Goal: Communication & Community: Share content

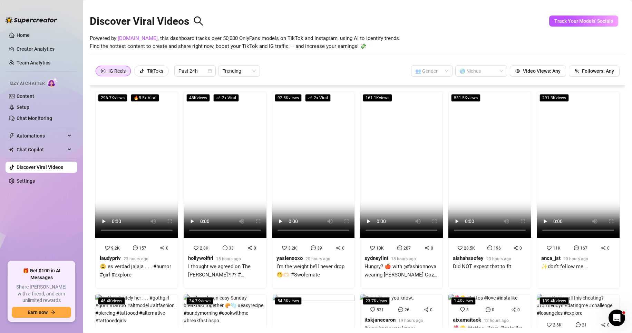
click at [34, 99] on link "Content" at bounding box center [26, 97] width 18 height 6
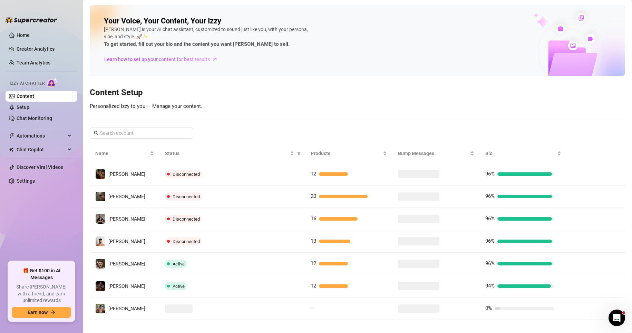
scroll to position [8, 0]
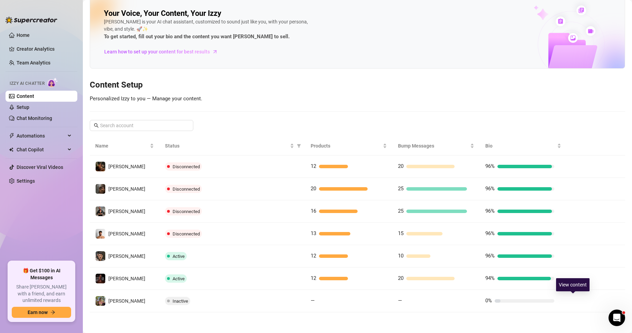
click at [577, 300] on icon "right" at bounding box center [578, 301] width 2 height 4
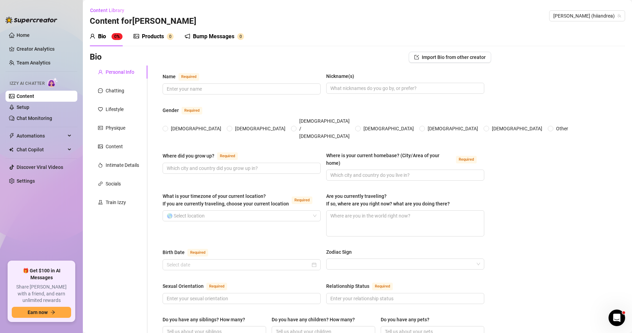
click at [210, 37] on div "Bump Messages" at bounding box center [213, 36] width 41 height 8
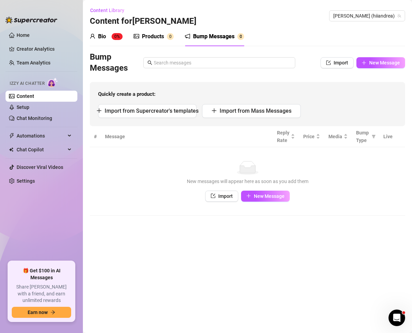
click at [260, 196] on span "New Message" at bounding box center [269, 197] width 31 height 6
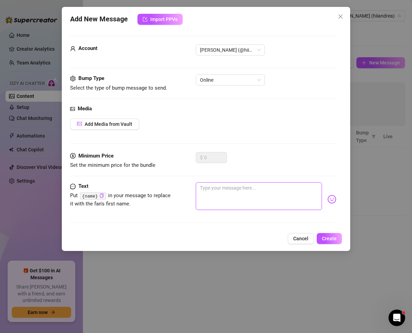
click at [225, 192] on textarea at bounding box center [259, 197] width 126 height 28
paste textarea "I’ve got something saved just for here… wanna see it?"
type textarea "I’ve got something saved just for here… wanna see it?"
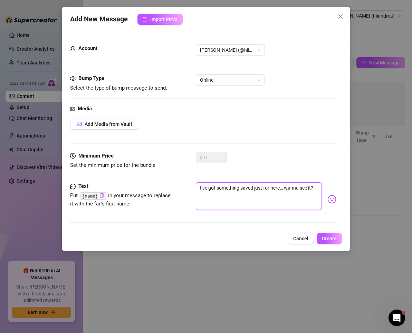
type textarea "I’ve got something saved just for here… wanna see it?"
click at [330, 242] on button "Create" at bounding box center [329, 238] width 25 height 11
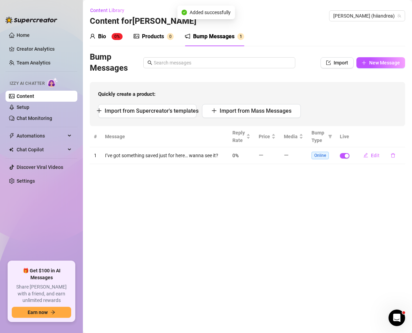
click at [320, 156] on span "Online" at bounding box center [319, 156] width 17 height 8
click at [384, 65] on span "New Message" at bounding box center [384, 63] width 31 height 6
type textarea "Type your message here..."
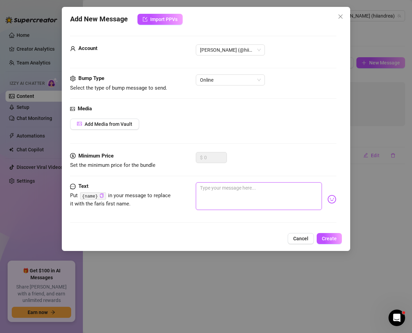
click at [244, 192] on textarea at bounding box center [259, 197] width 126 height 28
paste textarea "I’m in the mood for a little mischief [DATE]… should I tell you or let you find…"
type textarea "I’m in the mood for a little mischief [DATE]… should I tell you or let you find…"
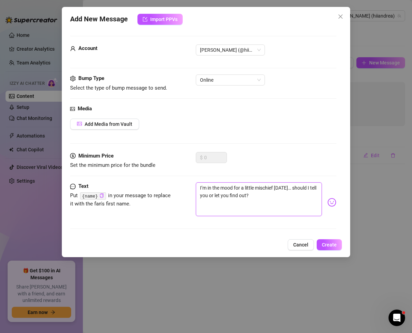
click at [219, 79] on span "Online" at bounding box center [230, 80] width 61 height 10
type textarea "I’m in the mood for a little mischief [DATE]… should I tell you or let you find…"
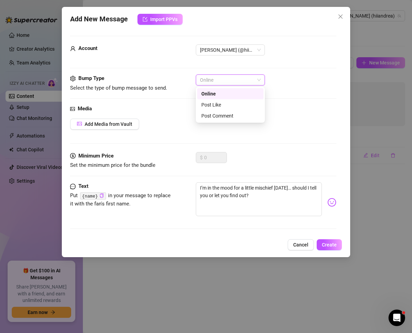
click at [219, 79] on span "Online" at bounding box center [230, 80] width 61 height 10
click at [225, 81] on span "Online" at bounding box center [230, 80] width 61 height 10
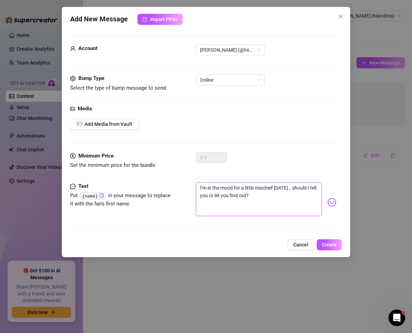
click at [226, 190] on textarea "I’m in the mood for a little mischief [DATE]… should I tell you or let you find…" at bounding box center [259, 200] width 126 height 34
type textarea "I’m in the mood for a little mischief [DATE]… should I tell you or let you find…"
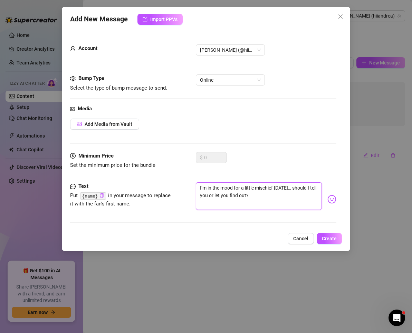
click at [275, 201] on textarea "I’m in the mood for a little mischief [DATE]… should I tell you or let you find…" at bounding box center [259, 197] width 126 height 28
click at [263, 204] on textarea "I’m in the mood for a little mischief [DATE]… should I tell you or let you find…" at bounding box center [259, 197] width 126 height 28
type textarea "I’m in the mood for a little mischief [DATE]… should I tell you or let you find…"
click at [326, 236] on span "Create" at bounding box center [329, 239] width 15 height 6
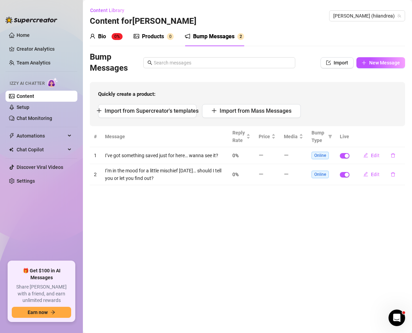
click at [367, 63] on button "New Message" at bounding box center [380, 62] width 49 height 11
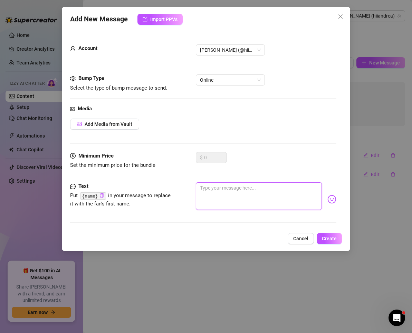
click at [235, 193] on textarea at bounding box center [259, 197] width 126 height 28
paste textarea "I was really naughty [DATE]… wanna see the proof?"
type textarea "I was really naughty [DATE]… wanna see the proof?"
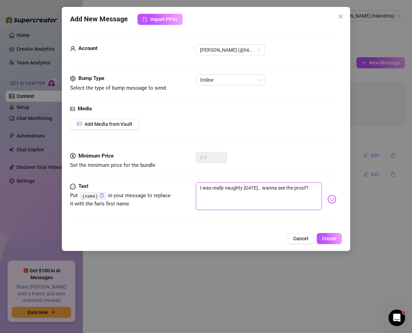
type textarea "I was really naughty [DATE]… wanna see the proof?"
click at [325, 236] on span "Create" at bounding box center [329, 239] width 15 height 6
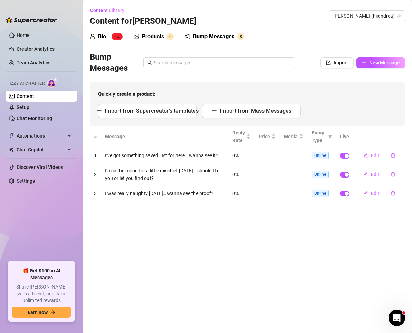
click at [375, 61] on span "New Message" at bounding box center [384, 63] width 31 height 6
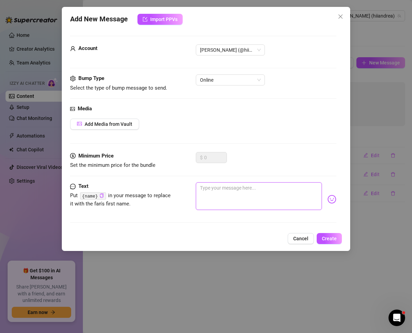
click at [221, 198] on textarea at bounding box center [259, 197] width 126 height 28
paste textarea "Tell me, what do you enjoy the most about me here?"
type textarea "Tell me, what do you enjoy the most about me here?"
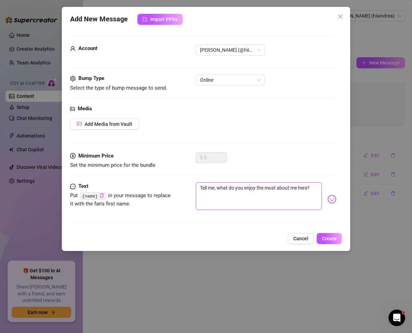
type textarea "Tell me, what do you enjoy the most about me here?"
click at [329, 238] on span "Create" at bounding box center [329, 239] width 15 height 6
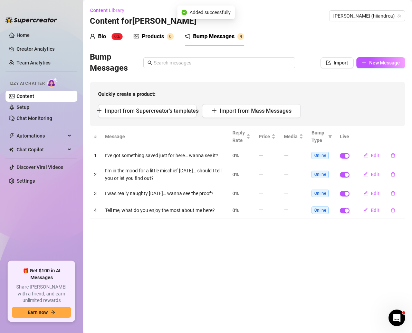
click at [374, 61] on span "New Message" at bounding box center [384, 63] width 31 height 6
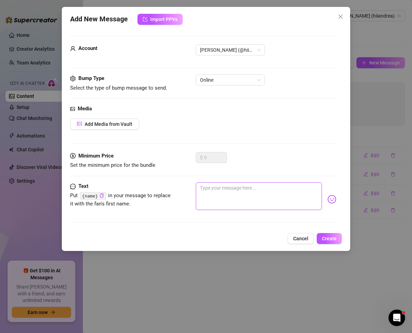
click at [209, 199] on textarea at bounding box center [259, 197] width 126 height 28
paste textarea "If you could pick my outfit [DATE], what would it be?"
type textarea "If you could pick my outfit [DATE], what would it be?"
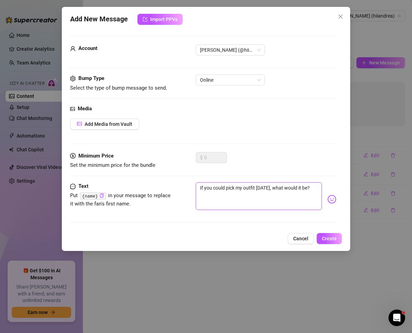
type textarea "If you could pick my outfit [DATE], what would it be?"
click at [327, 241] on span "Create" at bounding box center [329, 239] width 15 height 6
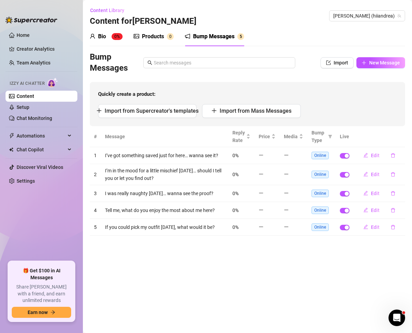
click at [372, 62] on span "New Message" at bounding box center [384, 63] width 31 height 6
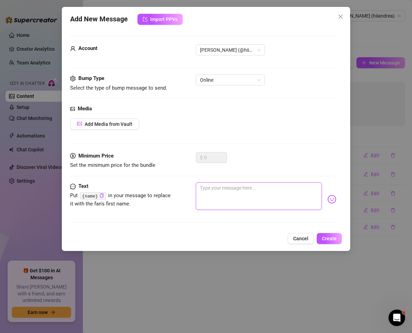
click at [246, 200] on textarea at bounding box center [259, 197] width 126 height 28
paste textarea "Do you prefer long sensual videos or short intense clips?"
type textarea "Do you prefer long sensual videos or short intense clips?"
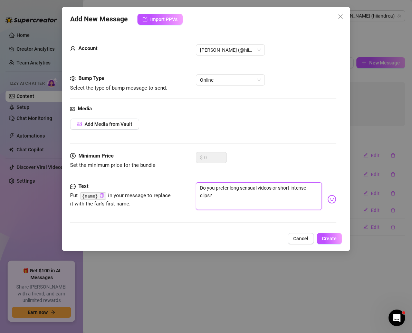
type textarea "Do you prefer long sensual videos or short intense clips?"
click at [329, 239] on span "Create" at bounding box center [329, 239] width 15 height 6
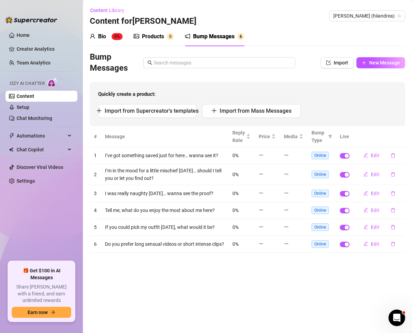
click at [381, 61] on span "New Message" at bounding box center [384, 63] width 31 height 6
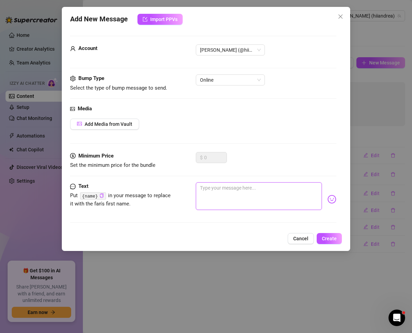
click at [239, 200] on textarea at bounding box center [259, 197] width 126 height 28
paste textarea "I love getting to know people here—where are you from?"
type textarea "I love getting to know people here—where are you from?"
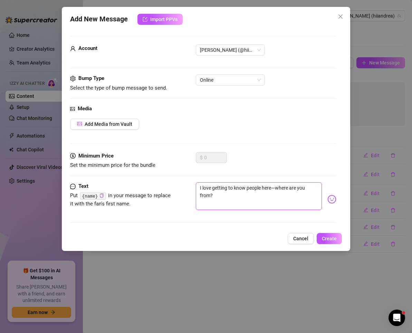
type textarea "I love getting to know people here—where are you from?"
click at [334, 239] on span "Create" at bounding box center [329, 239] width 15 height 6
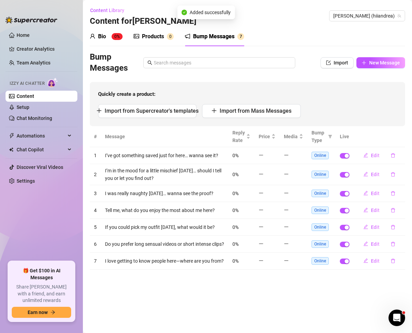
click at [368, 62] on button "New Message" at bounding box center [380, 62] width 49 height 11
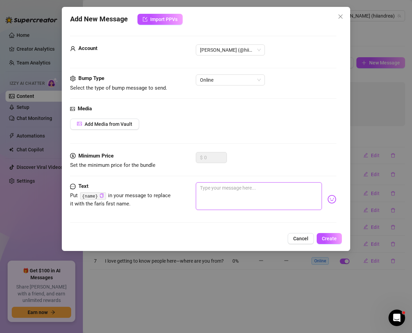
click at [245, 198] on textarea at bounding box center [259, 197] width 126 height 28
paste textarea "They always say I have a special vibe… what do you think?"
type textarea "They always say I have a special vibe… what do you think?"
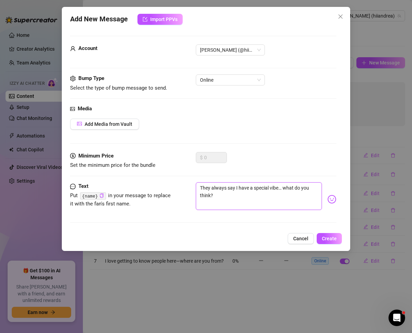
type textarea "They always say I have a special vibe… what do you think?"
click at [333, 238] on span "Create" at bounding box center [329, 239] width 15 height 6
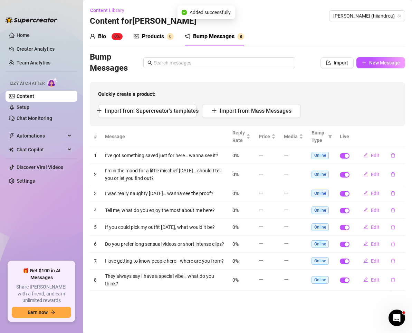
click at [379, 62] on span "New Message" at bounding box center [384, 63] width 31 height 6
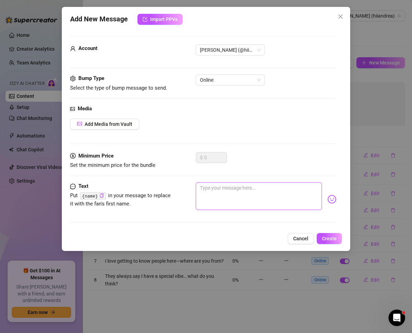
click at [215, 188] on textarea at bounding box center [259, 197] width 126 height 28
paste textarea "If you had to describe me in one word, which would it be?"
type textarea "If you had to describe me in one word, which would it be?"
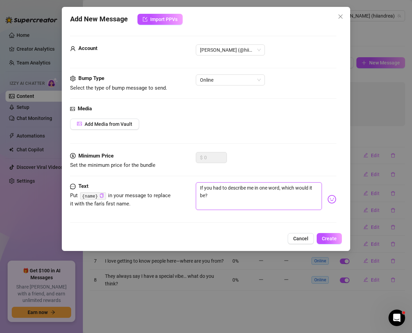
type textarea "If you had to describe me in one word, which would it be?"
click at [328, 235] on button "Create" at bounding box center [329, 238] width 25 height 11
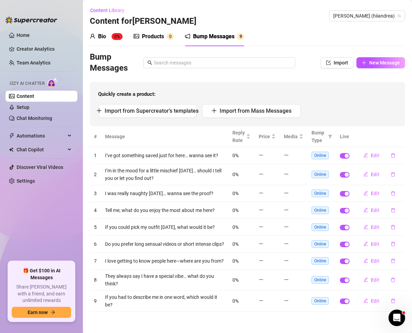
click at [369, 65] on span "New Message" at bounding box center [384, 63] width 31 height 6
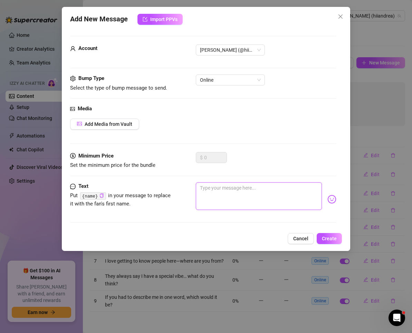
click at [255, 197] on textarea at bounding box center [259, 197] width 126 height 28
paste textarea "What’s the very first thing you looked at when you saw my profile?"
type textarea "What’s the very first thing you looked at when you saw my profile?"
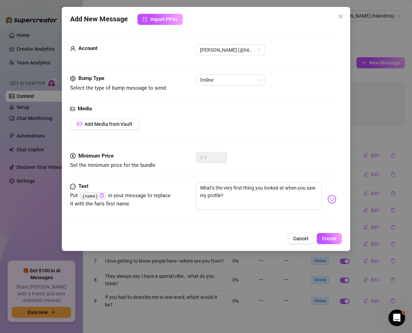
click at [329, 239] on span "Create" at bounding box center [329, 239] width 15 height 6
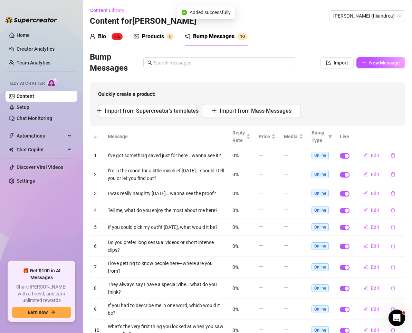
click at [368, 59] on button "New Message" at bounding box center [380, 62] width 49 height 11
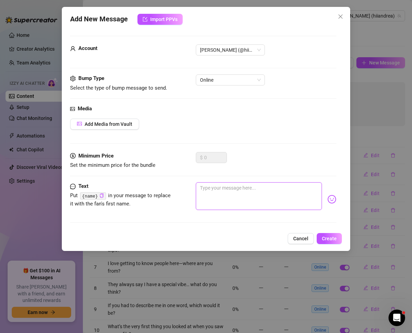
click at [249, 199] on textarea at bounding box center [259, 197] width 126 height 28
paste textarea "What would you like me to film next just for you?"
type textarea "What would you like me to film next just for you?"
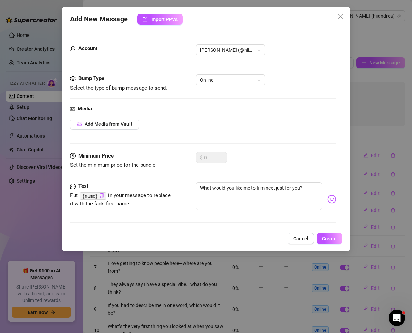
click at [324, 237] on span "Create" at bounding box center [329, 239] width 15 height 6
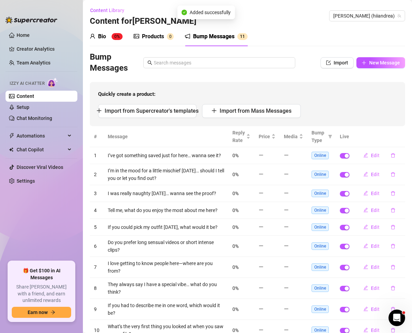
click at [369, 62] on span "New Message" at bounding box center [384, 63] width 31 height 6
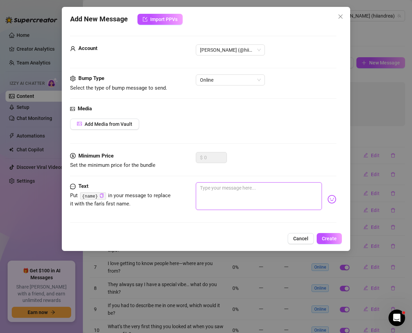
click at [252, 197] on textarea at bounding box center [259, 197] width 126 height 28
paste textarea "Are you more of a calm mornings or wild nights person? 👀"
type textarea "Are you more of a calm mornings or wild nights person? 👀"
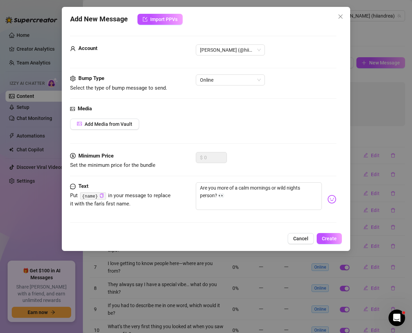
click at [332, 241] on span "Create" at bounding box center [329, 239] width 15 height 6
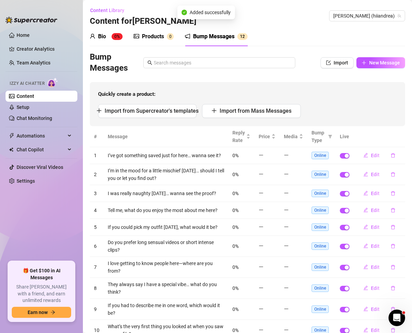
click at [369, 61] on span "New Message" at bounding box center [384, 63] width 31 height 6
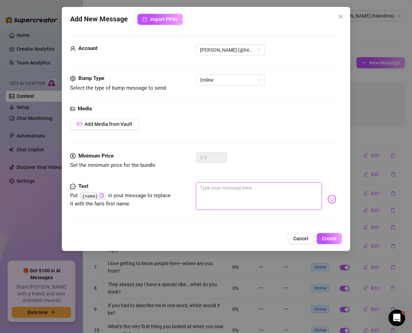
click at [259, 193] on textarea at bounding box center [259, 197] width 126 height 28
paste textarea "I feel like doing something different [DATE]… give me an idea?"
type textarea "I feel like doing something different [DATE]… give me an idea?"
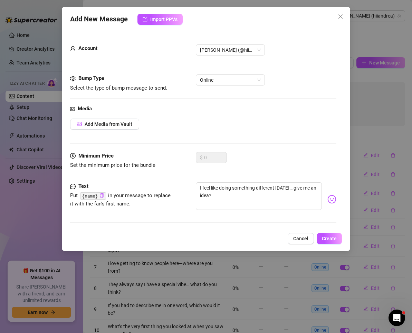
click at [328, 238] on span "Create" at bounding box center [329, 239] width 15 height 6
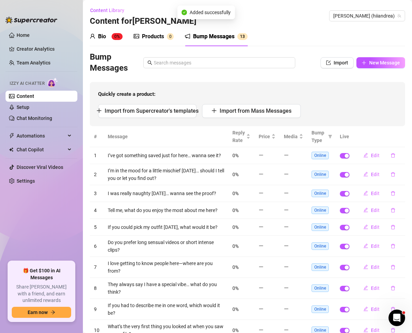
click at [373, 64] on span "New Message" at bounding box center [384, 63] width 31 height 6
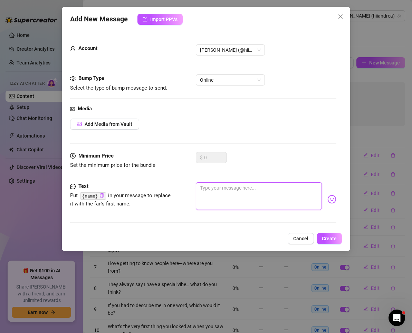
click at [267, 200] on textarea at bounding box center [259, 197] width 126 height 28
paste textarea "I love when people say sweet things to me… what would you tell me now?"
type textarea "I love when people say sweet things to me… what would you tell me now?"
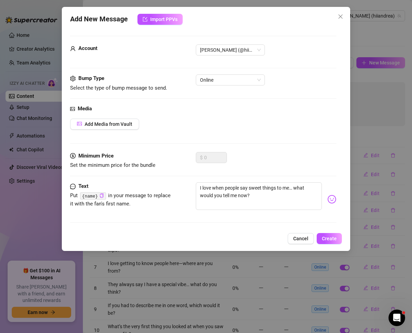
click at [333, 240] on span "Create" at bounding box center [329, 239] width 15 height 6
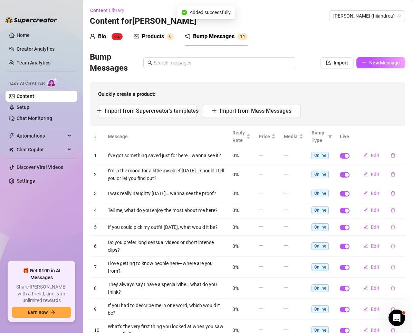
click at [369, 60] on span "New Message" at bounding box center [384, 63] width 31 height 6
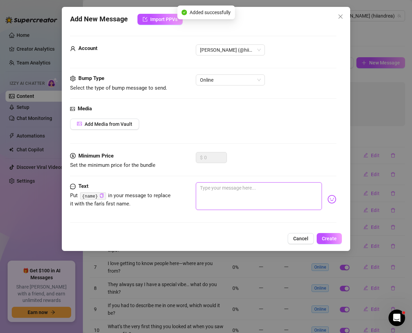
click at [282, 199] on textarea at bounding box center [259, 197] width 126 height 28
paste textarea "I’m in the mood to spoil myself [DATE]… will you keep me company?"
type textarea "I’m in the mood to spoil myself [DATE]… will you keep me company?"
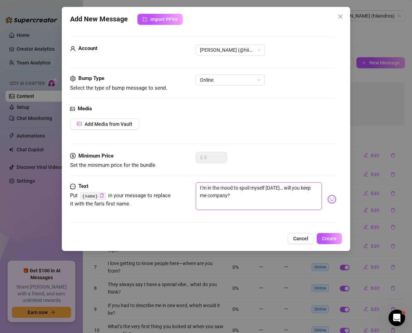
type textarea "I’m in the mood to spoil myself [DATE]… will you keep me company?"
click at [323, 236] on span "Create" at bounding box center [329, 239] width 15 height 6
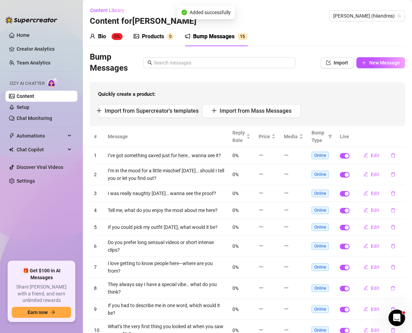
click at [374, 62] on span "New Message" at bounding box center [384, 63] width 31 height 6
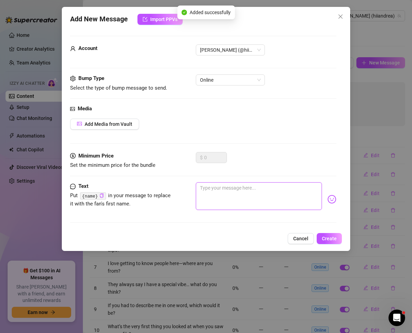
click at [279, 198] on textarea at bounding box center [259, 197] width 126 height 28
paste textarea "Did you know I still get nervous every time someone new writes to me?"
type textarea "Did you know I still get nervous every time someone new writes to me?"
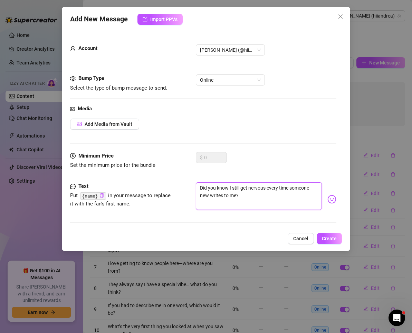
type textarea "Did you know I still get nervous every time someone new writes to me?"
click at [336, 236] on span "Create" at bounding box center [329, 239] width 15 height 6
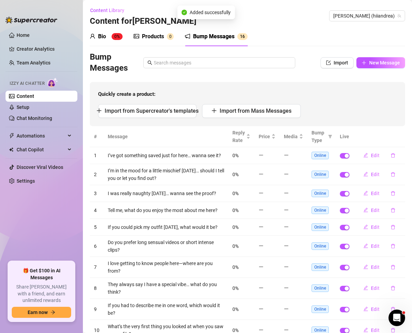
click at [369, 60] on span "New Message" at bounding box center [384, 63] width 31 height 6
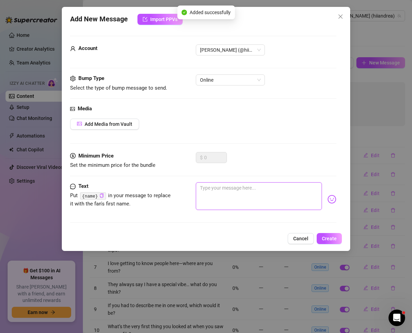
click at [249, 194] on textarea at bounding box center [259, 197] width 126 height 28
paste textarea "I like when someone talks to me without shyness… do you dare?"
type textarea "I like when someone talks to me without shyness… do you dare?"
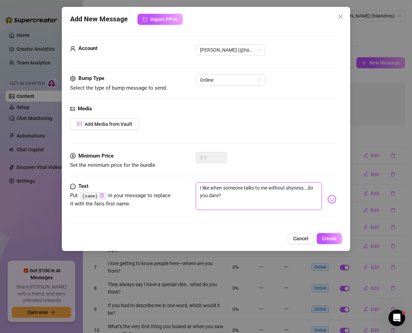
type textarea "I like when someone talks to me without shyness… do you dare?"
click at [326, 239] on span "Create" at bounding box center [329, 239] width 15 height 6
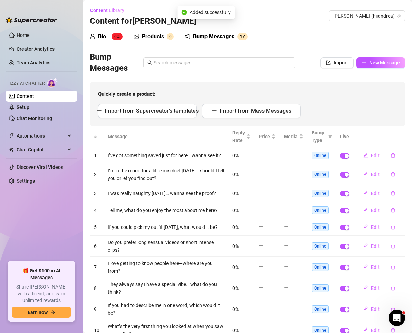
click at [379, 66] on span "New Message" at bounding box center [384, 63] width 31 height 6
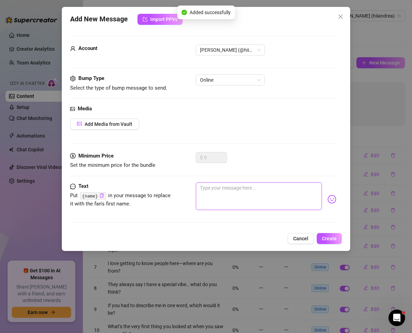
click at [275, 192] on textarea at bounding box center [259, 197] width 126 height 28
paste textarea "Tell me one of your secrets and I’ll tell you one of mine 😉"
type textarea "Tell me one of your secrets and I’ll tell you one of mine 😉"
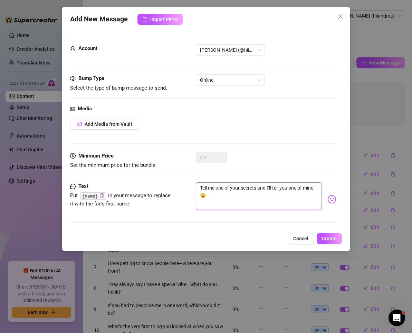
type textarea "Tell me one of your secrets and I’ll tell you one of mine 😉"
click at [335, 241] on span "Create" at bounding box center [329, 239] width 15 height 6
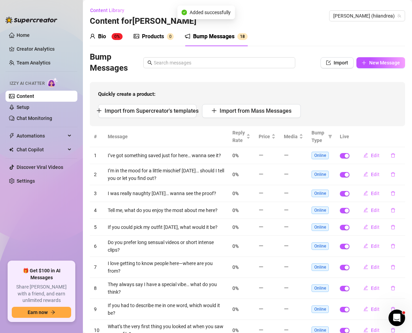
click at [362, 64] on button "New Message" at bounding box center [380, 62] width 49 height 11
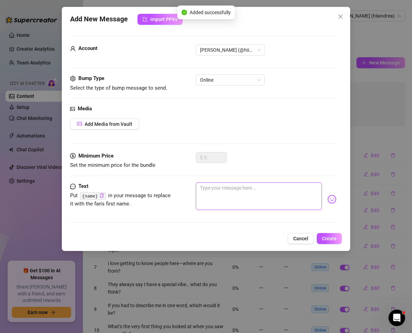
click at [254, 194] on textarea at bounding box center [259, 197] width 126 height 28
paste textarea "If we were face to face right now… what would you do first?"
type textarea "If we were face to face right now… what would you do first?"
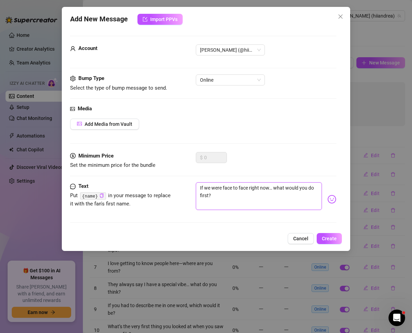
type textarea "If we were face to face right now… what would you do first?"
click at [330, 239] on span "Create" at bounding box center [329, 239] width 15 height 6
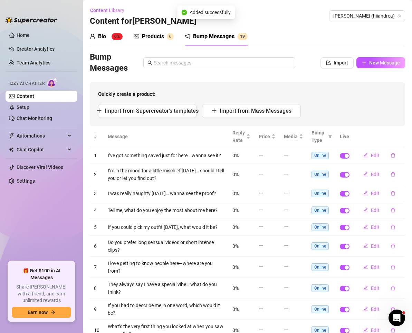
click at [367, 59] on button "New Message" at bounding box center [380, 62] width 49 height 11
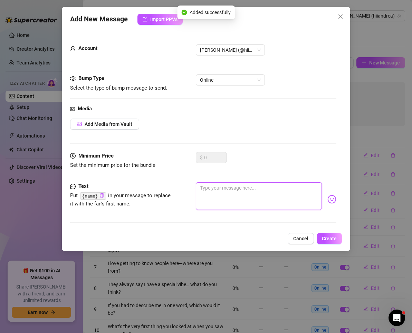
click at [261, 196] on textarea at bounding box center [259, 197] width 126 height 28
paste textarea "I’ve been thinking about my fantasies [DATE]… wanna share yours too?"
type textarea "I’ve been thinking about my fantasies [DATE]… wanna share yours too?"
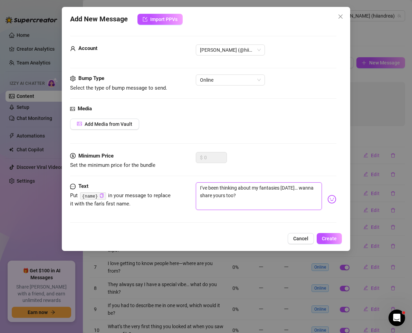
type textarea "I’ve been thinking about my fantasies [DATE]… wanna share yours too?"
click at [323, 238] on span "Create" at bounding box center [329, 239] width 15 height 6
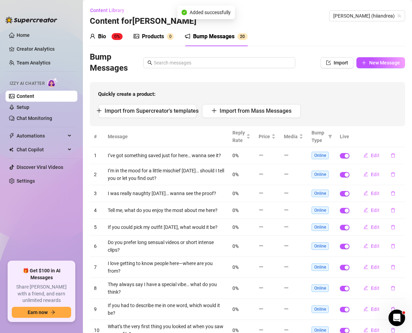
click at [360, 66] on button "New Message" at bounding box center [380, 62] width 49 height 11
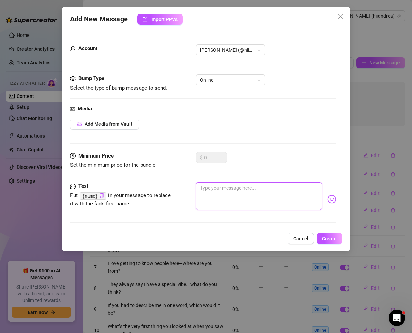
click at [258, 194] on textarea at bounding box center [259, 197] width 126 height 28
paste textarea "Would you dare to ask me for something special just for you?"
type textarea "Would you dare to ask me for something special just for you?"
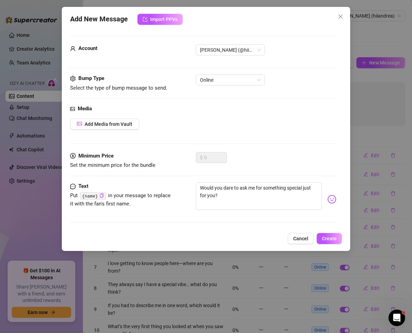
click at [330, 239] on span "Create" at bounding box center [329, 239] width 15 height 6
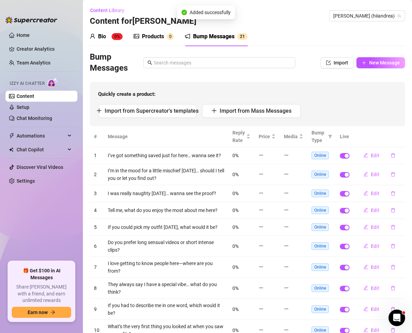
click at [368, 58] on button "New Message" at bounding box center [380, 62] width 49 height 11
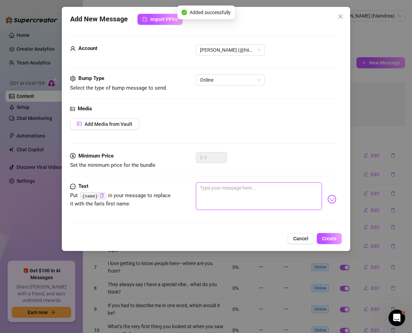
click at [273, 195] on textarea at bounding box center [259, 197] width 126 height 28
paste textarea "I don’t usually write to everyone… but I felt like writing to you."
type textarea "I don’t usually write to everyone… but I felt like writing to you."
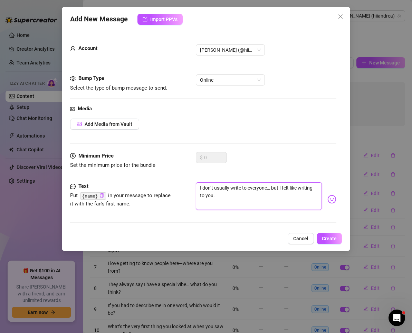
type textarea "I don’t usually write to everyone… but I felt like writing to you."
click at [330, 242] on button "Create" at bounding box center [329, 238] width 25 height 11
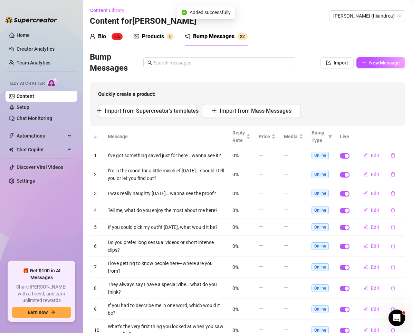
click at [379, 60] on span "New Message" at bounding box center [384, 63] width 31 height 6
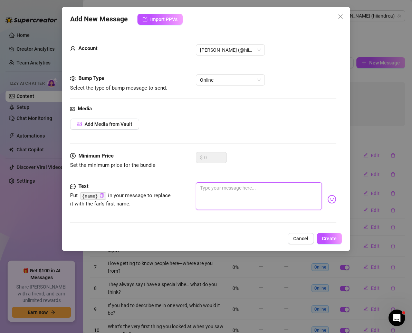
click at [268, 196] on textarea at bounding box center [259, 197] width 126 height 28
paste textarea "Sometimes I like being the naughty girl… other times, the sweetest one. Which o…"
type textarea "Sometimes I like being the naughty girl… other times, the sweetest one. Which o…"
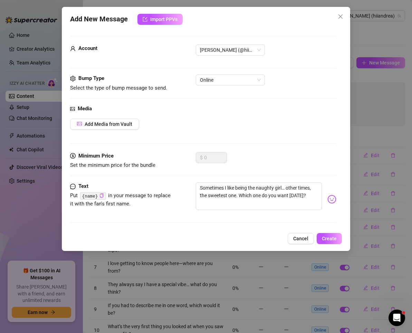
click at [327, 240] on span "Create" at bounding box center [329, 239] width 15 height 6
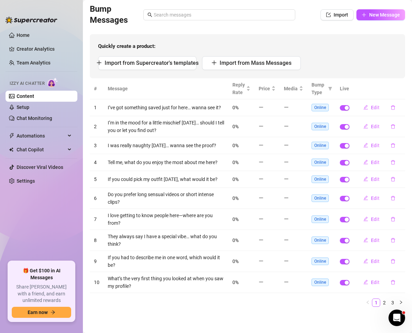
scroll to position [18, 0]
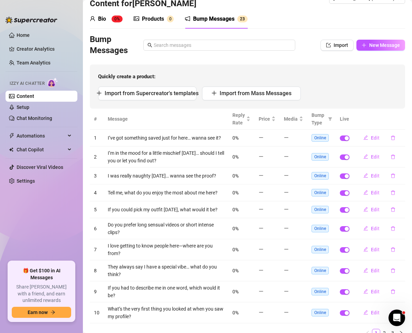
click at [25, 109] on link "Setup" at bounding box center [23, 108] width 13 height 6
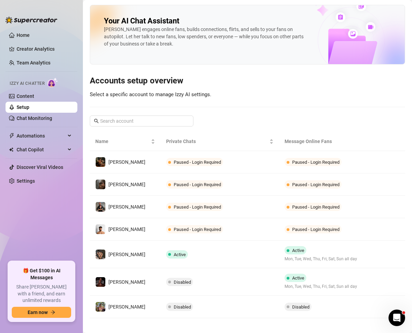
scroll to position [6, 0]
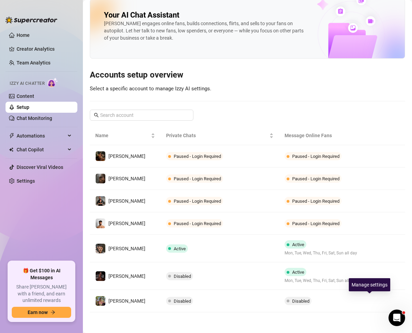
click at [371, 298] on button "button" at bounding box center [376, 301] width 11 height 11
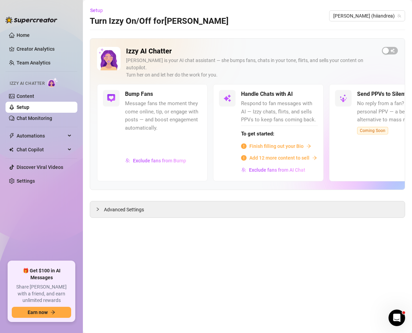
click at [154, 158] on span "Exclude fans from Bump" at bounding box center [159, 161] width 53 height 6
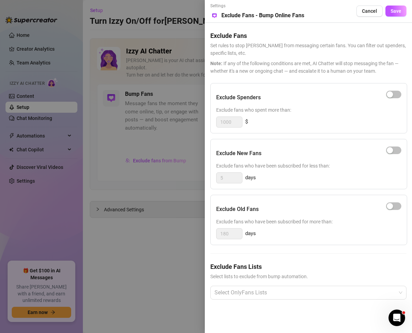
click at [239, 293] on div at bounding box center [305, 293] width 186 height 12
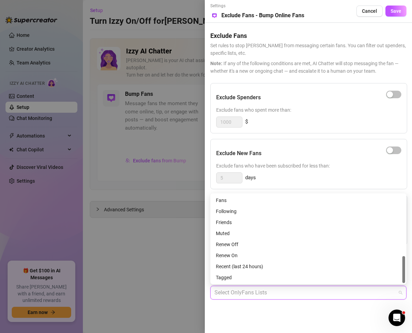
scroll to position [176, 0]
drag, startPoint x: 404, startPoint y: 229, endPoint x: 393, endPoint y: 266, distance: 38.7
click at [393, 266] on div "👑 BEST FAN 👑 (FansMetric) 2-Day New 🔇 NO BUMPS 🔇 Fans Following Friends Muted R…" at bounding box center [308, 239] width 193 height 88
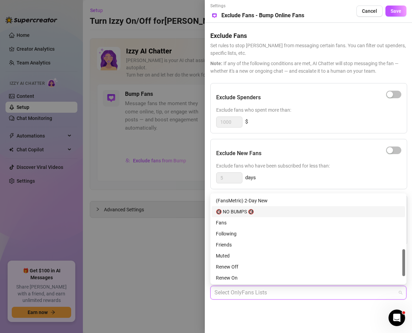
click at [246, 210] on div "🔇 NO BUMPS 🔇" at bounding box center [308, 212] width 185 height 8
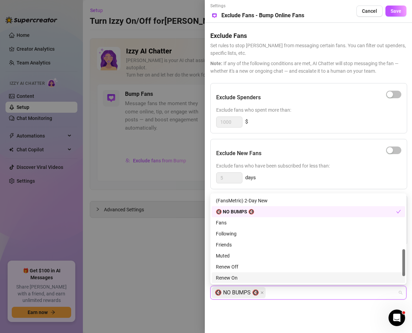
click at [355, 307] on div "Exclude Fans Lists Select lists to exclude from bump automation. 🔇 NO BUMPS 🔇" at bounding box center [308, 286] width 196 height 49
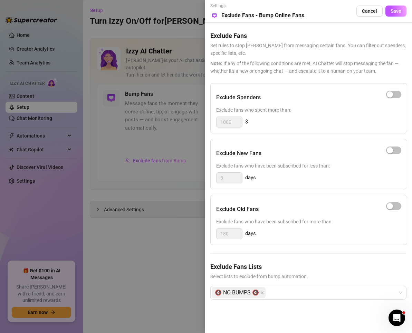
click at [397, 10] on span "Save" at bounding box center [395, 11] width 11 height 6
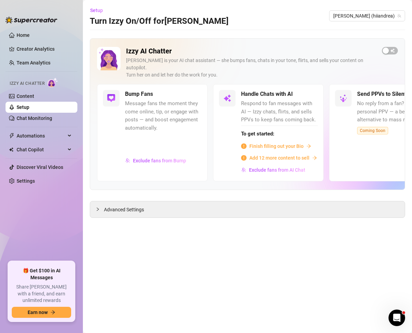
click at [389, 45] on div "Izzy AI Chatter [PERSON_NAME] is your AI chat assistant — she bumps fans, chats…" at bounding box center [247, 114] width 315 height 152
click at [389, 48] on span "button" at bounding box center [390, 51] width 16 height 8
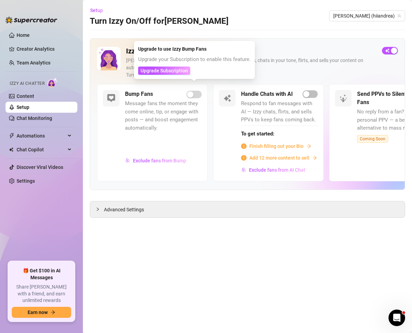
click at [178, 71] on span "Upgrade Subscription" at bounding box center [164, 71] width 47 height 6
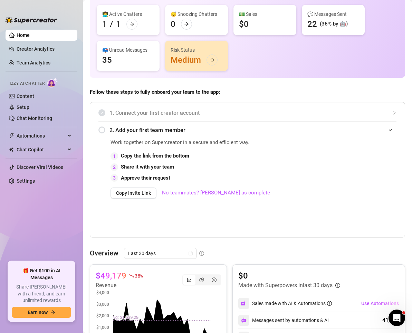
scroll to position [52, 0]
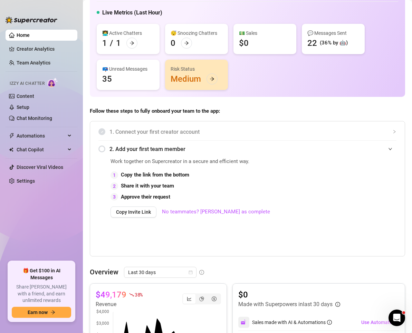
click at [41, 132] on span "Automations" at bounding box center [41, 135] width 49 height 11
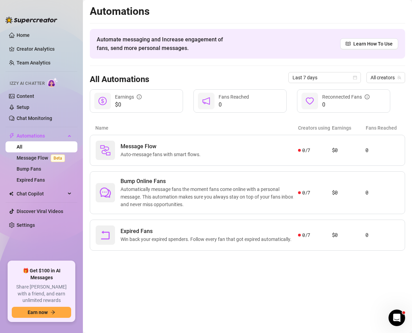
click at [23, 109] on link "Setup" at bounding box center [23, 108] width 13 height 6
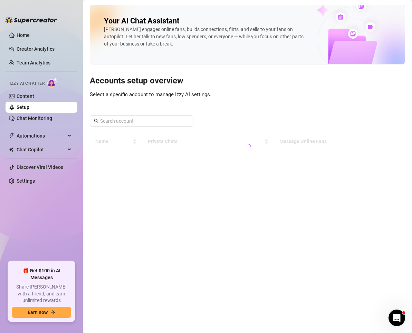
click at [34, 99] on link "Content" at bounding box center [26, 97] width 18 height 6
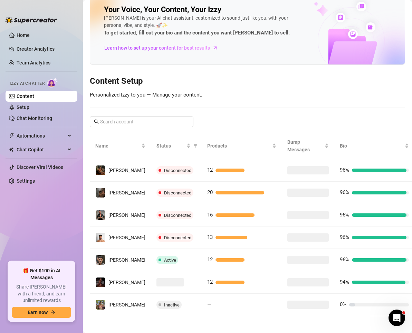
scroll to position [21, 0]
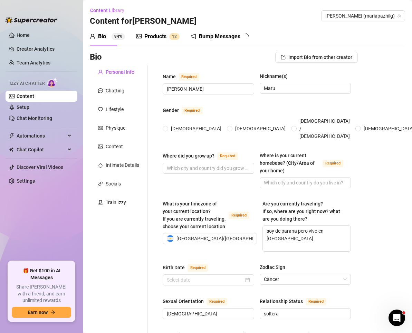
radio input "true"
type input "[DATE]"
click at [198, 35] on div "Bump Messages 2 0" at bounding box center [222, 36] width 63 height 8
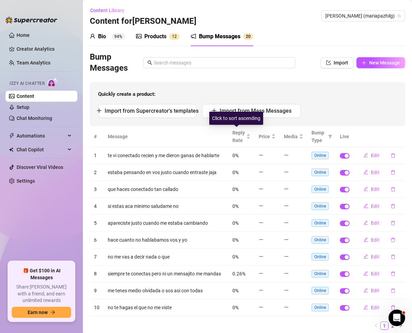
click at [237, 137] on span "Reply Rate" at bounding box center [238, 136] width 12 height 15
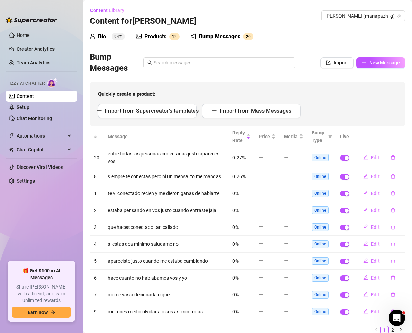
click at [34, 94] on link "Content" at bounding box center [26, 97] width 18 height 6
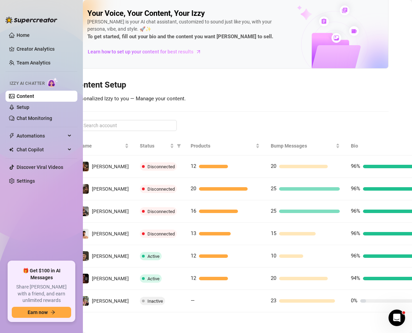
scroll to position [13, 28]
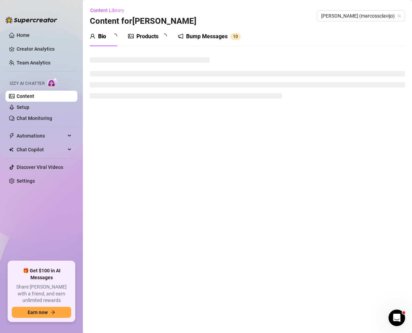
click at [199, 37] on div "Bump Messages" at bounding box center [206, 36] width 41 height 8
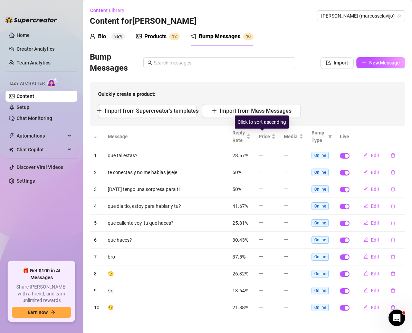
click at [236, 138] on span "Reply Rate" at bounding box center [238, 136] width 12 height 15
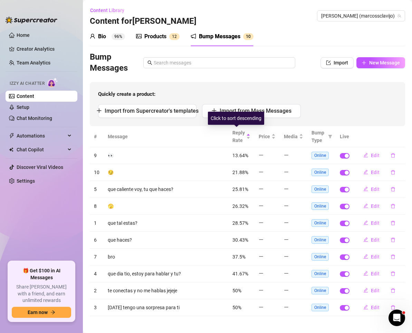
click at [236, 137] on span "Reply Rate" at bounding box center [238, 136] width 12 height 15
